Goal: Task Accomplishment & Management: Use online tool/utility

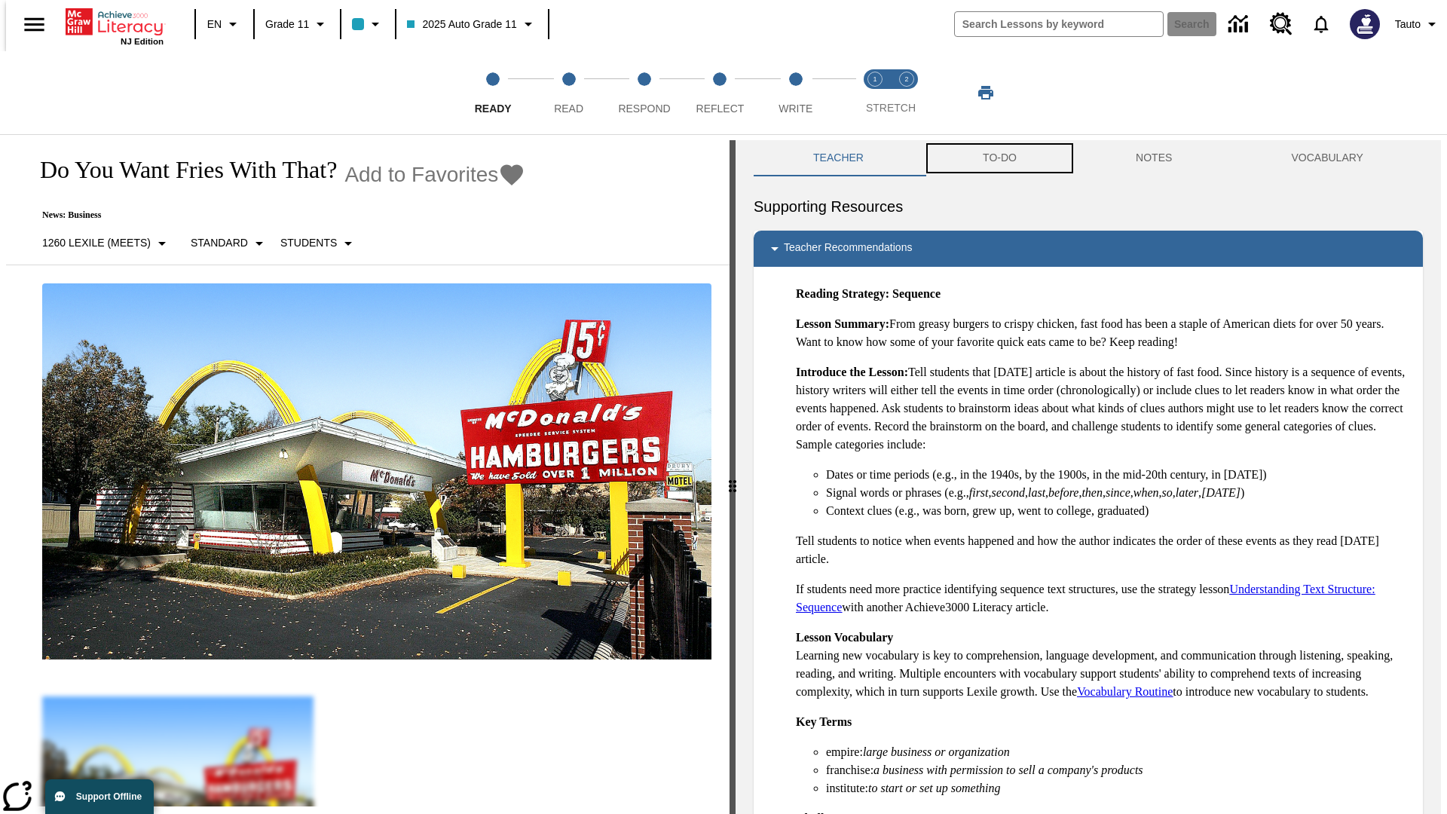
click at [999, 158] on button "TO-DO" at bounding box center [999, 158] width 153 height 36
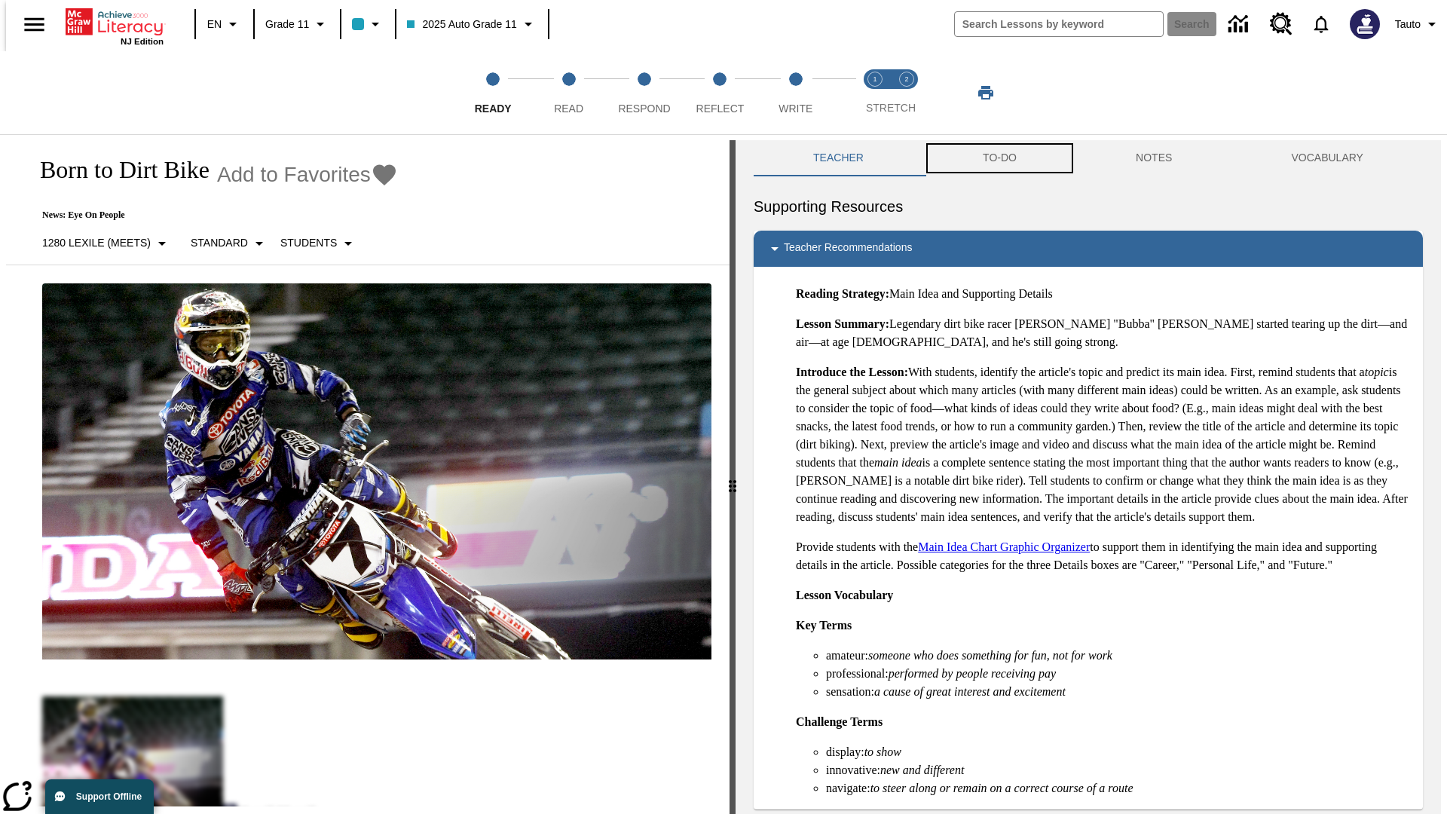
click at [999, 158] on button "TO-DO" at bounding box center [999, 158] width 153 height 36
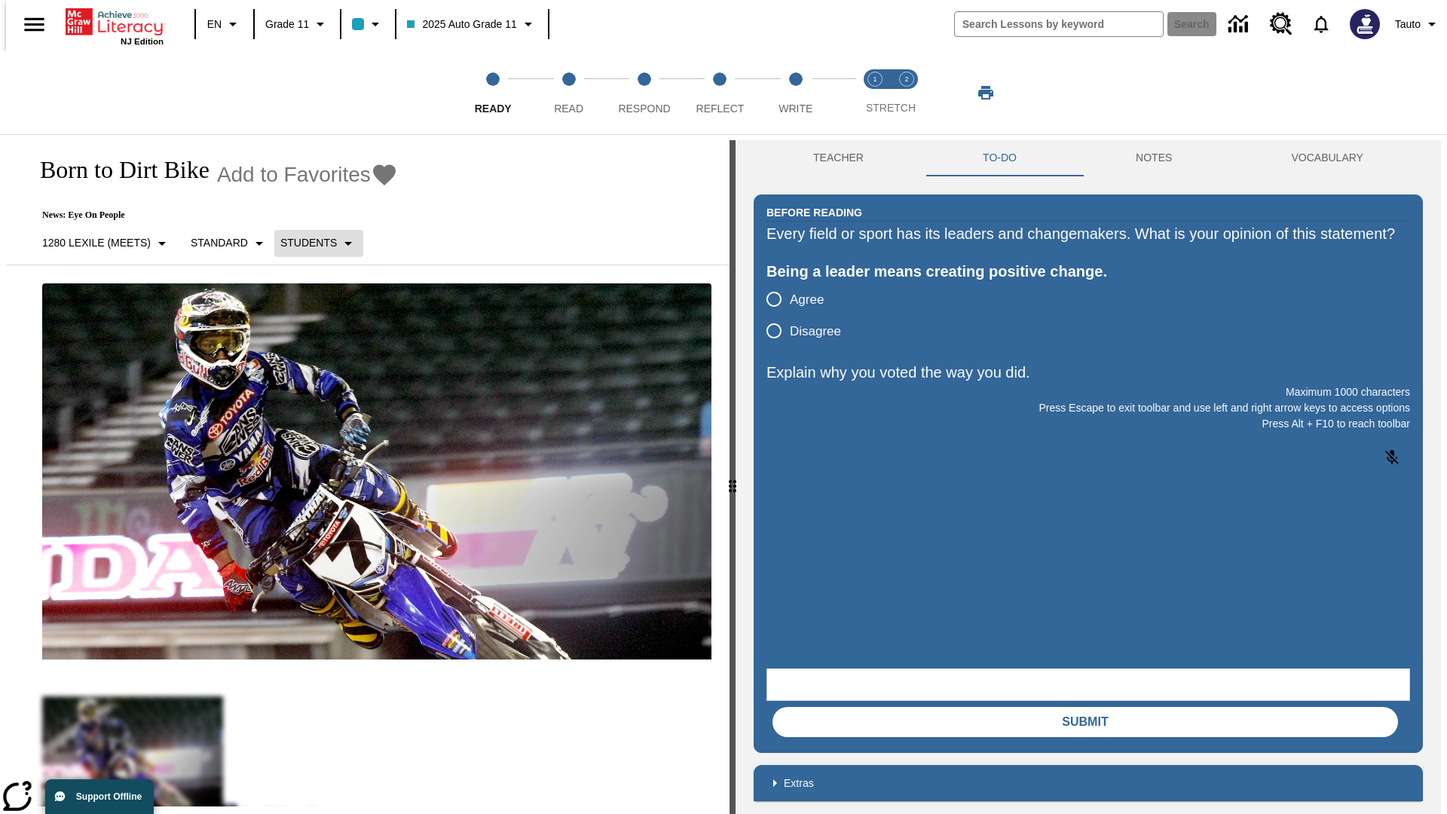
click at [310, 243] on p "Students" at bounding box center [308, 243] width 57 height 16
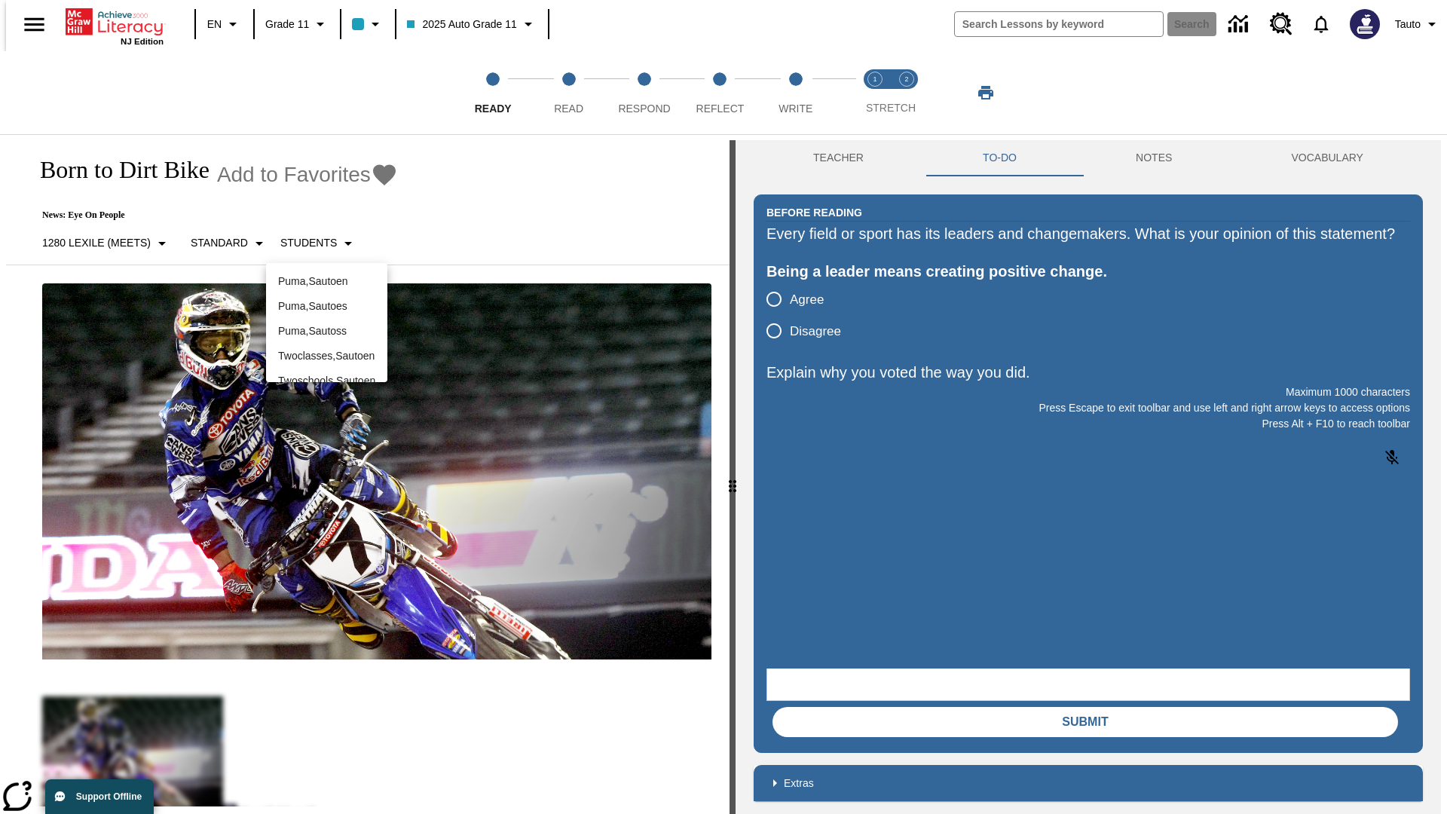
click at [724, 407] on div at bounding box center [723, 407] width 1447 height 814
